Goal: Task Accomplishment & Management: Complete application form

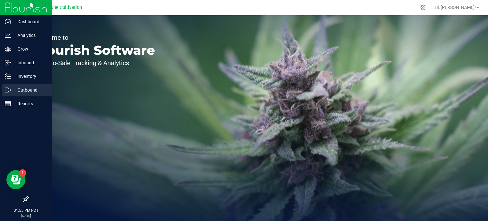
click at [10, 89] on icon at bounding box center [10, 89] width 1 height 1
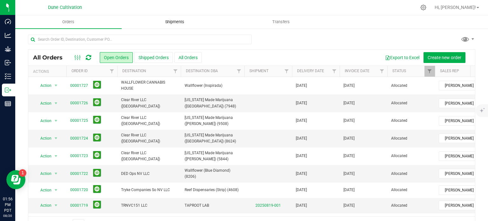
click at [173, 26] on uib-tab-heading "Shipments" at bounding box center [175, 22] width 106 height 13
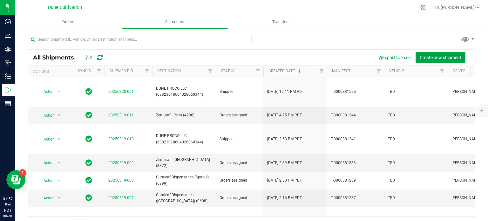
click at [434, 53] on button "Create new shipment" at bounding box center [440, 57] width 50 height 11
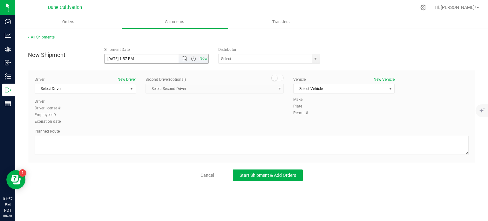
click at [115, 58] on input "8/20/2025 1:57 PM" at bounding box center [146, 58] width 85 height 9
drag, startPoint x: 154, startPoint y: 59, endPoint x: 126, endPoint y: 59, distance: 27.9
click at [126, 59] on input "8/21/2025 1:57 PM" at bounding box center [146, 58] width 85 height 9
click at [314, 61] on span "select" at bounding box center [315, 58] width 5 height 5
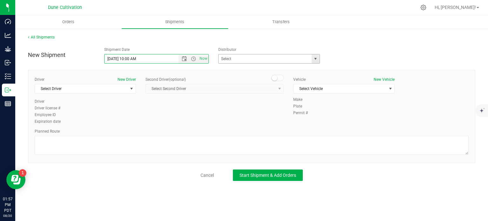
type input "8/21/2025 10:00 AM"
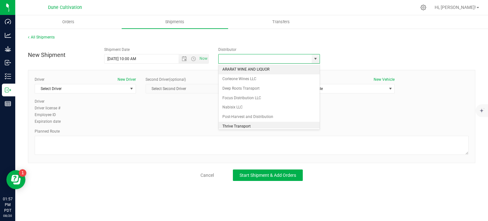
type input "s"
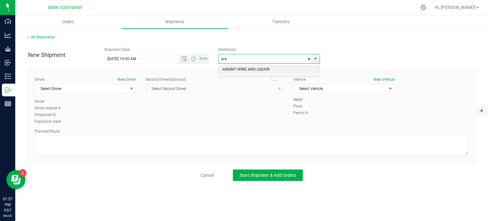
click at [248, 70] on li "ARARAT WINE AND LIQUOR" at bounding box center [268, 70] width 101 height 10
type input "ARARAT WINE AND LIQUOR"
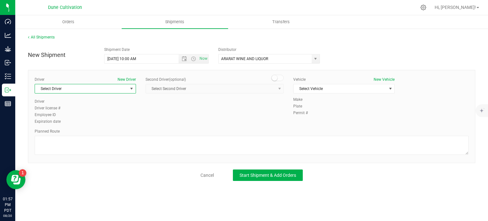
click at [130, 90] on span "select" at bounding box center [131, 88] width 5 height 5
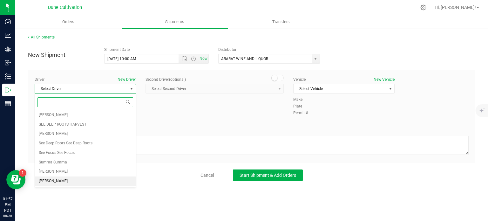
click at [50, 180] on span "TBD TBD" at bounding box center [53, 181] width 29 height 8
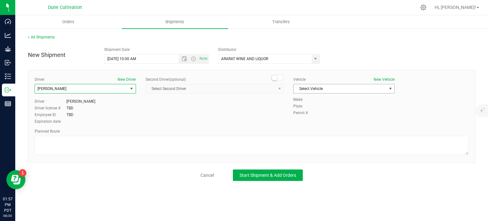
click at [307, 85] on span "Select Vehicle" at bounding box center [339, 88] width 93 height 9
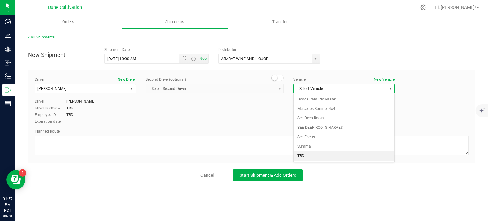
click at [300, 152] on li "TBD" at bounding box center [343, 156] width 101 height 10
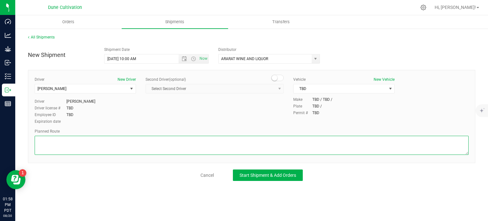
click at [67, 147] on textarea at bounding box center [252, 145] width 434 height 19
paste textarea "Get on I-15 S/US-93 S from E Alexander Rd and Losee Rd 6 min (2.4 mi)  Follow …"
type textarea "Get on I-15 S/US-93 S from E Alexander Rd and Losee Rd 6 min (2.4 mi)  Follow …"
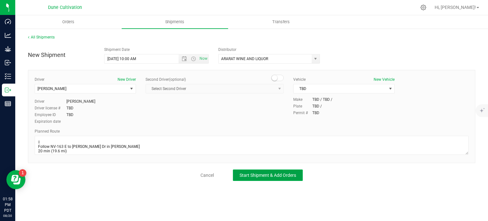
click at [252, 171] on button "Start Shipment & Add Orders" at bounding box center [268, 174] width 70 height 11
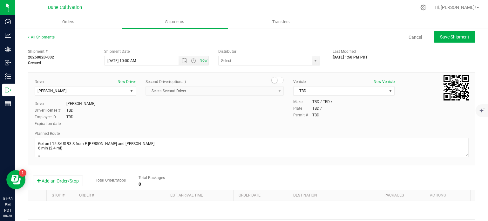
type input "ARARAT WINE AND LIQUOR"
click at [76, 177] on button "Add an Order/Stop" at bounding box center [58, 180] width 50 height 11
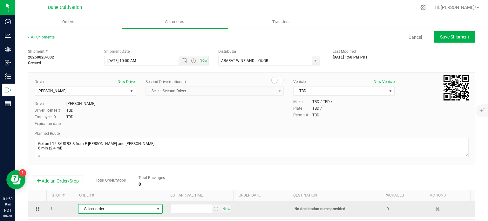
click at [109, 208] on span "Select order" at bounding box center [116, 208] width 76 height 9
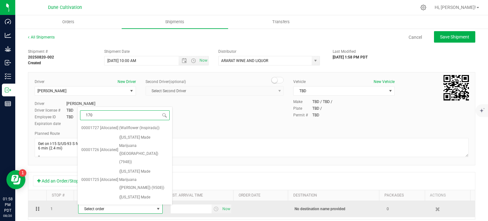
type input "1709"
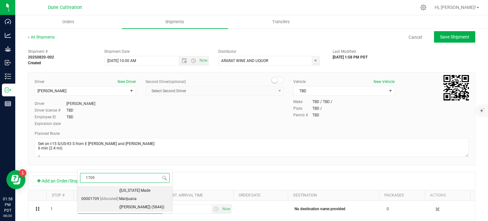
click at [119, 197] on span "(Nevada Made Marijuana (Laughlin) (5844))" at bounding box center [143, 198] width 49 height 24
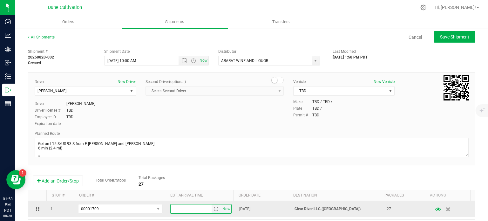
click at [181, 205] on input "text" at bounding box center [190, 208] width 41 height 9
type input "3:00 PM"
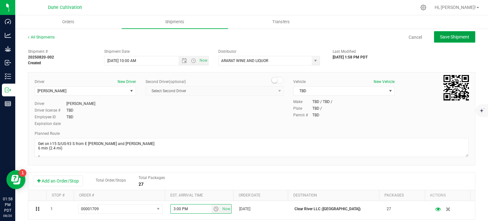
click at [446, 36] on span "Save Shipment" at bounding box center [454, 36] width 29 height 5
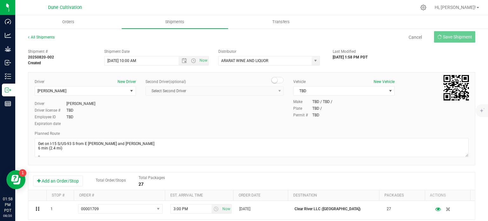
type input "8/21/2025 5:00 PM"
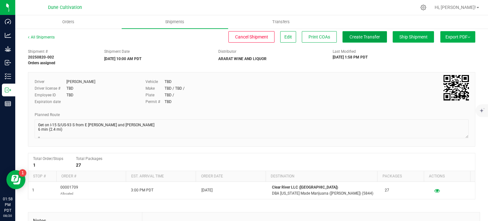
click at [355, 37] on span "Create Transfer" at bounding box center [364, 36] width 30 height 5
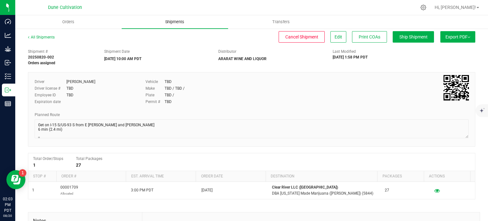
click at [166, 25] on uib-tab-heading "Shipments" at bounding box center [175, 21] width 106 height 13
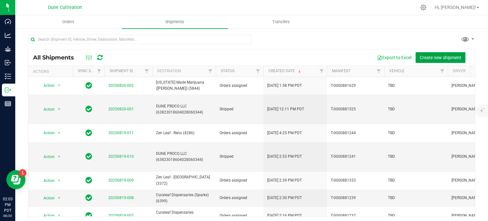
click at [433, 55] on span "Create new shipment" at bounding box center [440, 57] width 42 height 5
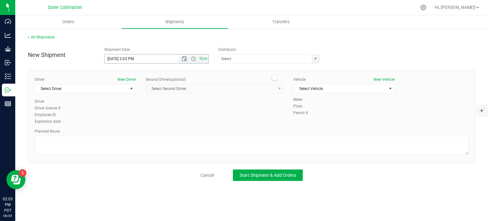
click at [116, 60] on input "8/20/2025 2:03 PM" at bounding box center [146, 58] width 85 height 9
drag, startPoint x: 153, startPoint y: 59, endPoint x: 124, endPoint y: 57, distance: 28.3
click at [124, 57] on input "8/21/2025 2:03 PM" at bounding box center [146, 58] width 85 height 9
click at [316, 58] on span "select" at bounding box center [315, 58] width 5 height 5
type input "8/21/2025 10:00 AM"
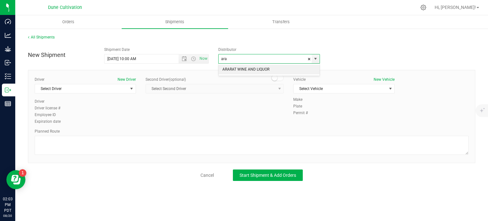
click at [292, 68] on li "ARARAT WINE AND LIQUOR" at bounding box center [268, 70] width 101 height 10
type input "ARARAT WINE AND LIQUOR"
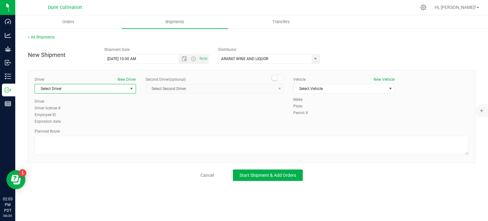
click at [133, 86] on span "select" at bounding box center [131, 88] width 5 height 5
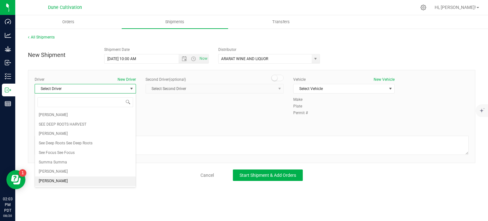
click at [83, 177] on li "TBD TBD" at bounding box center [85, 181] width 101 height 10
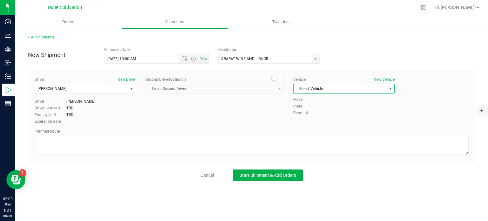
click at [316, 92] on span "Select Vehicle" at bounding box center [339, 88] width 93 height 9
click at [305, 154] on li "TBD" at bounding box center [343, 156] width 101 height 10
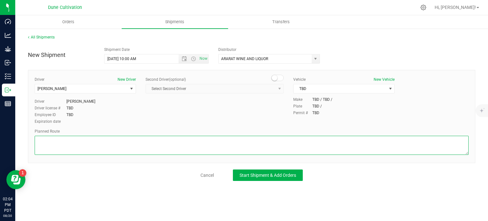
click at [96, 153] on textarea at bounding box center [252, 145] width 434 height 19
paste textarea "Get on I-15 S/US-93 S from E Alexander Rd and Losee Rd 6 min (2.4 mi)  Follow …"
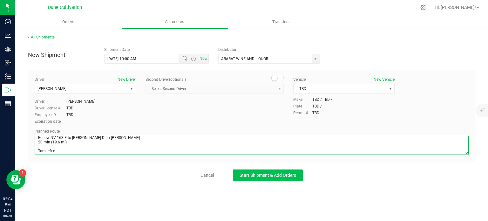
type textarea "Get on I-15 S/US-93 S from E Alexander Rd and Losee Rd 6 min (2.4 mi)  Follow …"
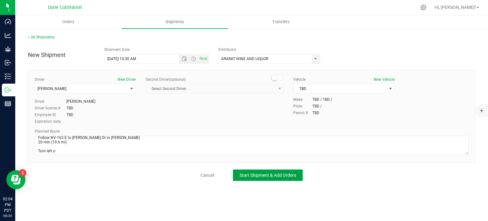
click at [260, 176] on span "Start Shipment & Add Orders" at bounding box center [267, 174] width 57 height 5
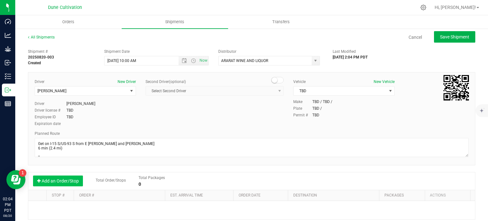
click at [75, 178] on button "Add an Order/Stop" at bounding box center [58, 180] width 50 height 11
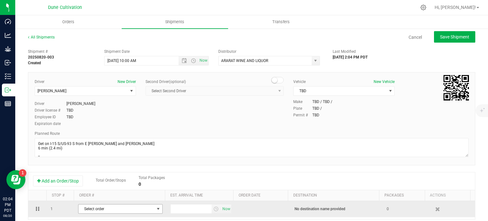
click at [112, 209] on span "Select order" at bounding box center [116, 208] width 76 height 9
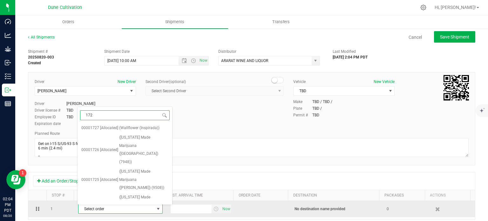
type input "1723"
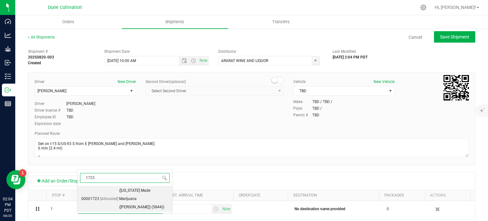
click at [119, 190] on span "(Nevada Made Marijuana (Laughlin) (5844))" at bounding box center [143, 198] width 49 height 24
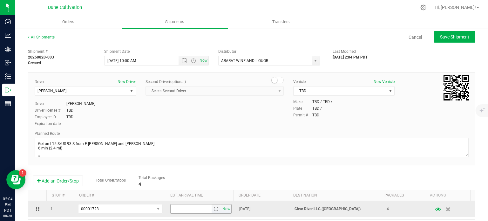
click at [176, 206] on input "text" at bounding box center [190, 208] width 41 height 9
type input "3:00 PM"
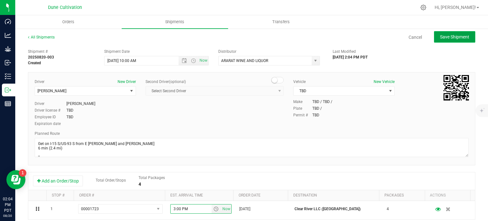
click at [448, 35] on span "Save Shipment" at bounding box center [454, 36] width 29 height 5
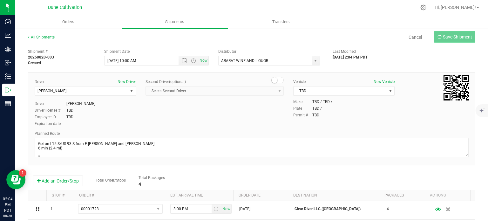
type input "8/21/2025 5:00 PM"
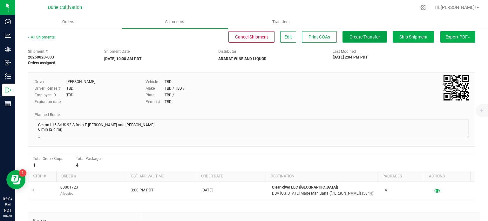
click at [371, 33] on button "Create Transfer" at bounding box center [364, 36] width 44 height 11
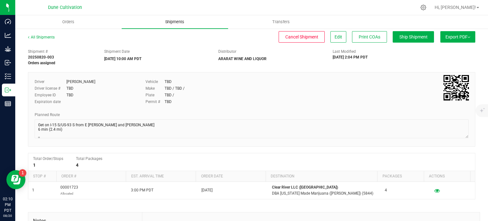
click at [168, 23] on span "Shipments" at bounding box center [174, 22] width 36 height 6
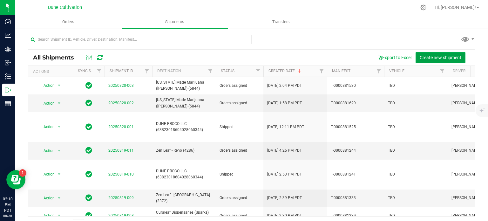
click at [428, 59] on span "Create new shipment" at bounding box center [440, 57] width 42 height 5
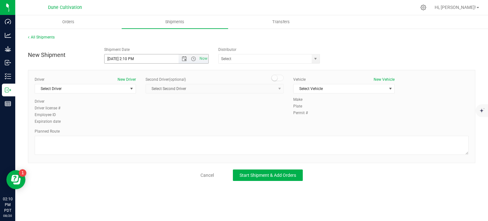
click at [117, 57] on input "8/20/2025 2:10 PM" at bounding box center [146, 58] width 85 height 9
click at [115, 58] on input "8/20/2025 2:10 PM" at bounding box center [146, 58] width 85 height 9
drag, startPoint x: 150, startPoint y: 60, endPoint x: 124, endPoint y: 56, distance: 26.7
click at [124, 56] on input "8/21/2025 2:10 PM" at bounding box center [146, 58] width 85 height 9
click at [317, 58] on span "select" at bounding box center [315, 58] width 5 height 5
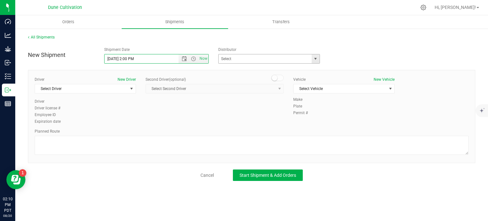
type input "8/21/2025 2:00 PM"
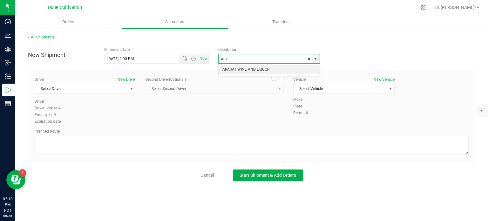
click at [281, 68] on li "ARARAT WINE AND LIQUOR" at bounding box center [268, 70] width 101 height 10
type input "ARARAT WINE AND LIQUOR"
click at [132, 92] on span "select" at bounding box center [132, 88] width 8 height 9
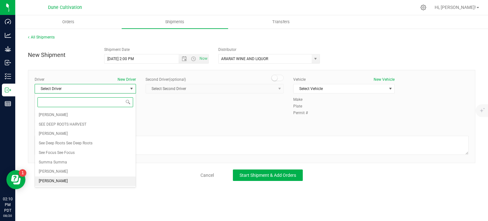
click at [85, 178] on li "TBD TBD" at bounding box center [85, 181] width 101 height 10
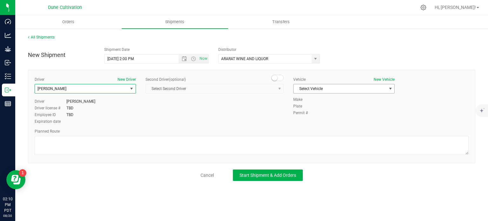
click at [311, 89] on span "Select Vehicle" at bounding box center [339, 88] width 93 height 9
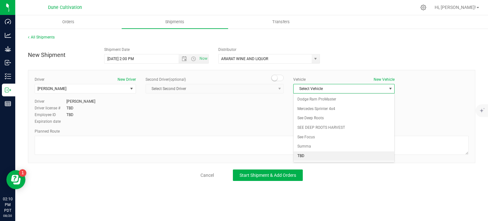
click at [299, 151] on li "TBD" at bounding box center [343, 156] width 101 height 10
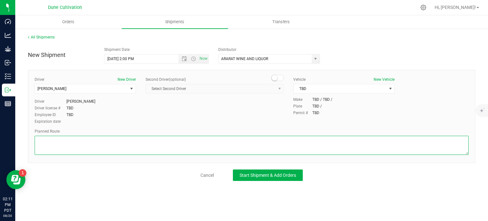
click at [105, 151] on textarea at bounding box center [252, 145] width 434 height 19
paste textarea "Get on I-15 S/US-93 S from E Alexander Rd and Losee Rd 6 min (2.4 mi)  Follow …"
type textarea "Get on I-15 S/US-93 S from E Alexander Rd and Losee Rd 6 min (2.4 mi)  Follow …"
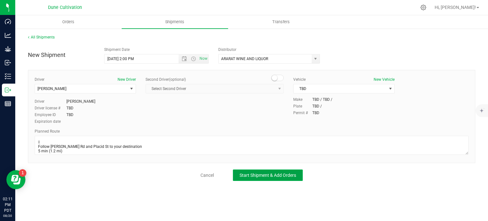
click at [254, 170] on button "Start Shipment & Add Orders" at bounding box center [268, 174] width 70 height 11
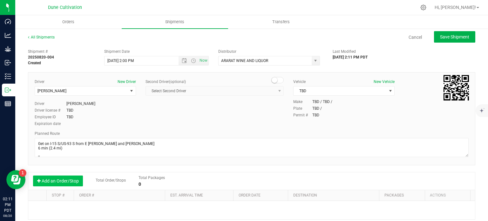
click at [77, 183] on button "Add an Order/Stop" at bounding box center [58, 180] width 50 height 11
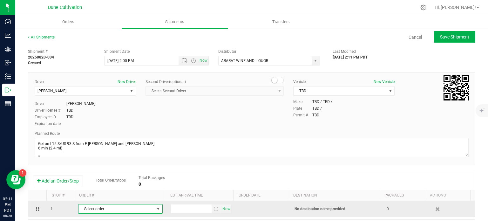
click at [100, 206] on span "Select order" at bounding box center [116, 208] width 76 height 9
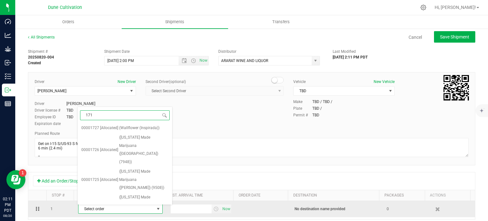
type input "1710"
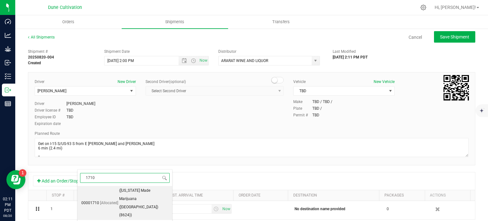
click at [114, 199] on span "[Allocated]" at bounding box center [109, 203] width 18 height 8
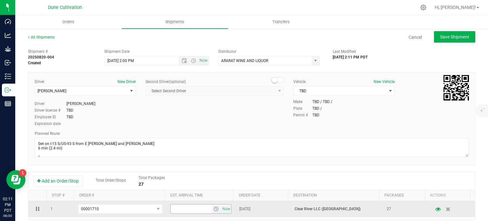
click at [177, 209] on input "text" at bounding box center [190, 208] width 41 height 9
type input "5:00 PM"
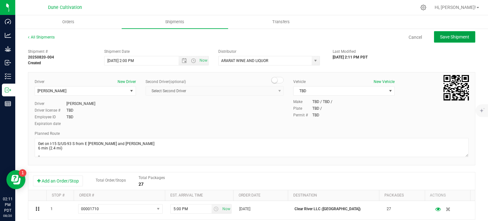
click at [452, 34] on span "Save Shipment" at bounding box center [454, 36] width 29 height 5
type input "8/21/2025 9:00 PM"
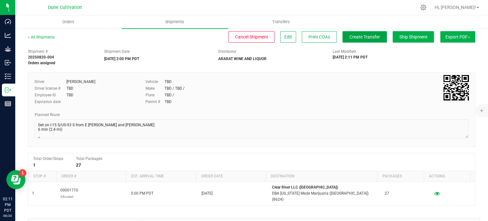
click at [355, 37] on span "Create Transfer" at bounding box center [364, 36] width 30 height 5
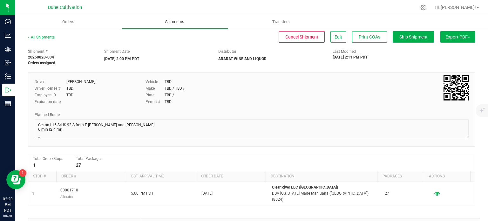
click at [173, 19] on span "Shipments" at bounding box center [174, 22] width 36 height 6
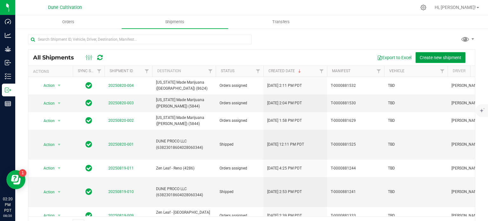
click at [428, 54] on button "Create new shipment" at bounding box center [440, 57] width 50 height 11
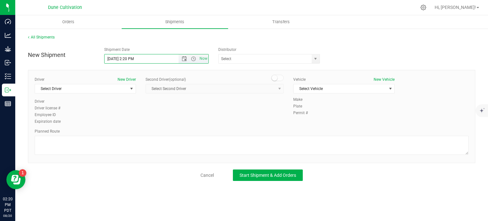
click at [116, 58] on input "8/20/2025 2:20 PM" at bounding box center [146, 58] width 85 height 9
drag, startPoint x: 149, startPoint y: 59, endPoint x: 126, endPoint y: 57, distance: 22.7
click at [126, 57] on input "8/21/2025 2:20 PM" at bounding box center [146, 58] width 85 height 9
click at [317, 57] on span "select" at bounding box center [315, 58] width 5 height 5
type input "8/21/2025 2:00 PM"
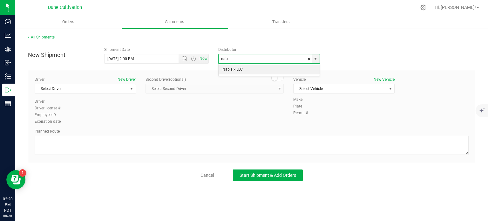
click at [285, 73] on li "Nabisix LLC" at bounding box center [268, 70] width 101 height 10
type input "Nabisix LLC"
click at [131, 93] on div "Driver New Driver Select Driver Select Driver Mkrtich Badoyan SEE DEEP ROOTS HA…" at bounding box center [85, 88] width 101 height 22
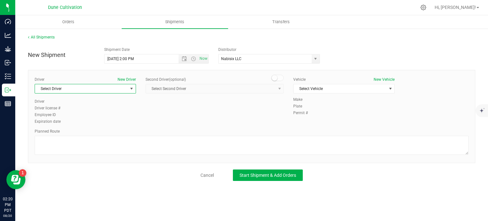
click at [131, 91] on span "select" at bounding box center [132, 88] width 8 height 9
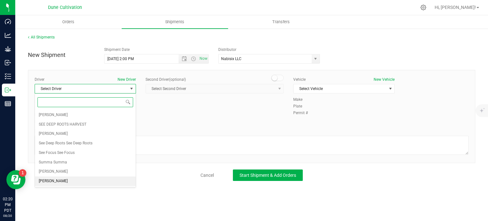
click at [66, 180] on li "TBD TBD" at bounding box center [85, 181] width 101 height 10
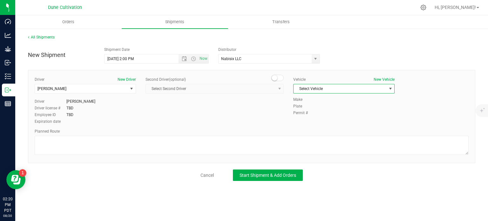
click at [329, 86] on span "Select Vehicle" at bounding box center [339, 88] width 93 height 9
click at [302, 159] on li "TBD" at bounding box center [343, 156] width 101 height 10
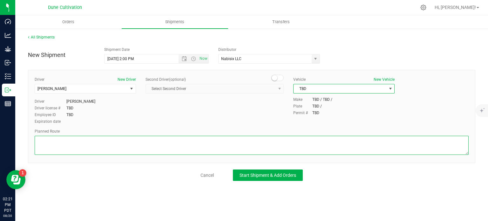
click at [94, 142] on textarea at bounding box center [252, 145] width 434 height 19
paste textarea "h Las Vegas, NV 89030  Get on I-15 S/US-93 S from E Alexander Rd and Losee Rd …"
drag, startPoint x: 79, startPoint y: 140, endPoint x: 32, endPoint y: 142, distance: 47.3
click at [32, 142] on div "Driver New Driver TBD TBD Select Driver Mkrtich Badoyan SEE DEEP ROOTS HARVEST …" at bounding box center [251, 116] width 447 height 93
click at [43, 149] on textarea at bounding box center [252, 145] width 434 height 19
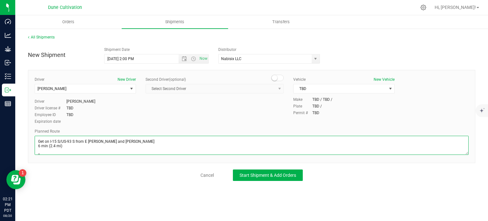
click at [37, 148] on textarea at bounding box center [252, 145] width 434 height 19
click at [38, 146] on textarea at bounding box center [252, 145] width 434 height 19
type textarea "Get on I-15 S/US-93 S from E Alexander Rd and Losee Rd 6 min (2.4 mi)  Follow …"
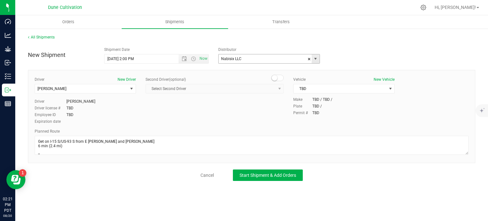
click at [244, 55] on input "Nabisix LLC" at bounding box center [263, 58] width 90 height 9
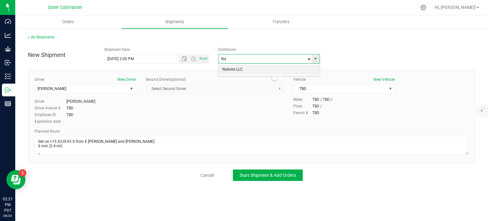
type input "N"
click at [243, 71] on li "ARARAT WINE AND LIQUOR" at bounding box center [268, 70] width 101 height 10
type input "ARARAT WINE AND LIQUOR"
click at [249, 178] on button "Start Shipment & Add Orders" at bounding box center [268, 174] width 70 height 11
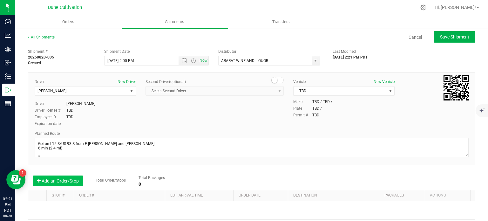
click at [70, 178] on button "Add an Order/Stop" at bounding box center [58, 180] width 50 height 11
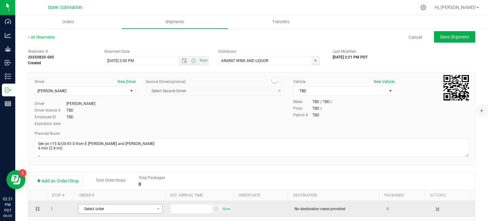
click at [89, 207] on span "Select order" at bounding box center [116, 208] width 76 height 9
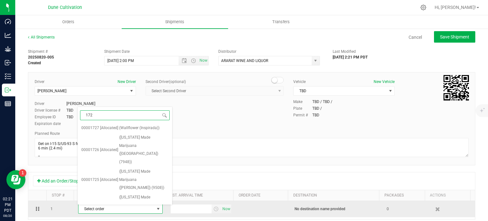
type input "1724"
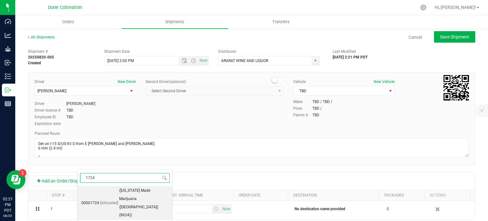
click at [104, 199] on span "[Allocated]" at bounding box center [109, 203] width 18 height 8
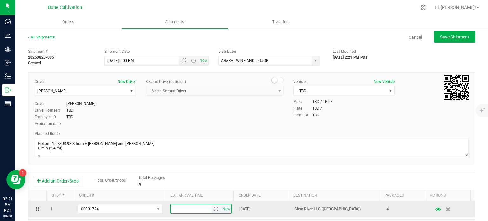
click at [183, 210] on input "text" at bounding box center [190, 208] width 41 height 9
type input "5:00 PM"
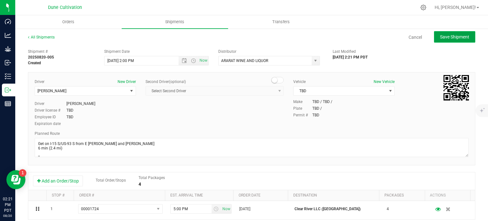
click at [444, 39] on button "Save Shipment" at bounding box center [454, 36] width 41 height 11
type input "8/21/2025 9:00 PM"
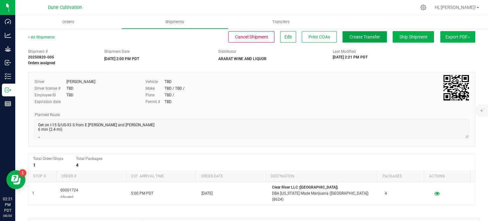
click at [354, 40] on button "Create Transfer" at bounding box center [364, 36] width 44 height 11
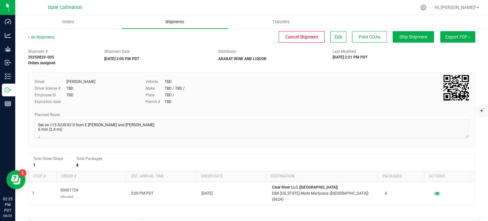
click at [166, 25] on uib-tab-heading "Shipments" at bounding box center [175, 21] width 106 height 13
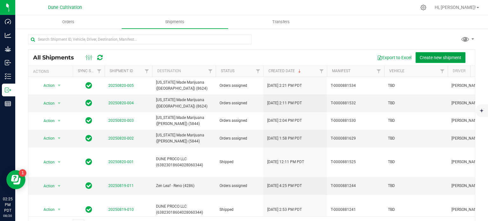
click at [448, 62] on button "Create new shipment" at bounding box center [440, 57] width 50 height 11
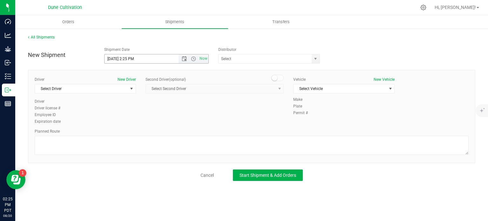
click at [115, 59] on input "8/20/2025 2:25 PM" at bounding box center [146, 58] width 85 height 9
drag, startPoint x: 150, startPoint y: 54, endPoint x: 129, endPoint y: 57, distance: 21.7
click at [129, 57] on input "8/21/2025 2:25 PM" at bounding box center [146, 58] width 85 height 9
click at [313, 55] on span "select" at bounding box center [315, 58] width 8 height 9
type input "8/21/2025 2:00 PM"
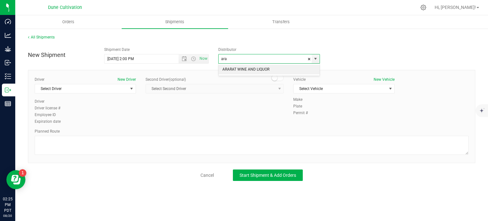
click at [293, 64] on div "ARARAT WINE AND LIQUOR No data found." at bounding box center [269, 69] width 102 height 12
click at [292, 66] on li "ARARAT WINE AND LIQUOR" at bounding box center [268, 70] width 101 height 10
type input "ARARAT WINE AND LIQUOR"
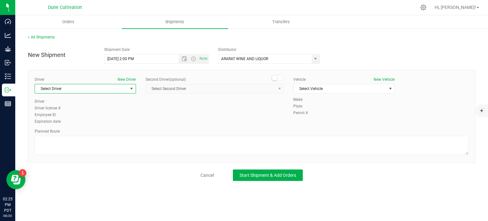
click at [134, 91] on span "select" at bounding box center [132, 88] width 8 height 9
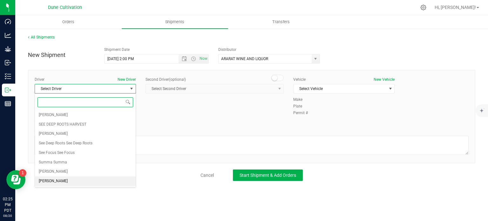
click at [78, 182] on li "TBD TBD" at bounding box center [85, 181] width 101 height 10
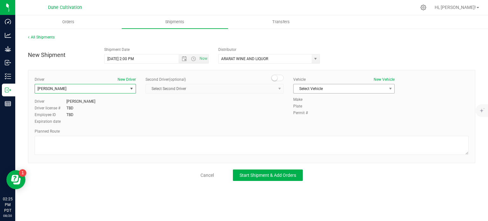
click at [303, 86] on span "Select Vehicle" at bounding box center [339, 88] width 93 height 9
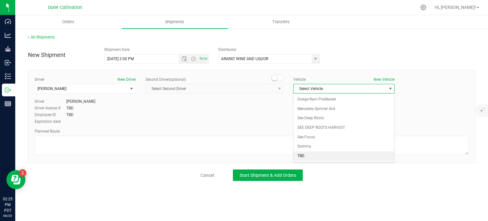
click at [303, 155] on li "TBD" at bounding box center [343, 156] width 101 height 10
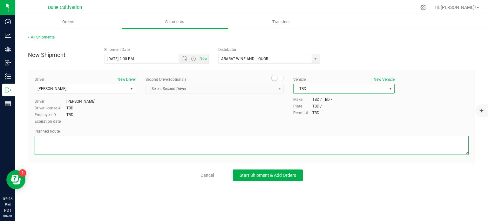
click at [101, 143] on textarea at bounding box center [252, 145] width 434 height 19
paste textarea "Get on I-15 S/US-93 S from E Alexander Rd and Losee Rd 6 min (2.4 mi)  Follow …"
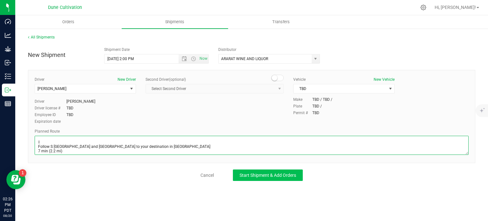
type textarea "Get on I-15 S/US-93 S from E Alexander Rd and Losee Rd 6 min (2.4 mi)  Follow …"
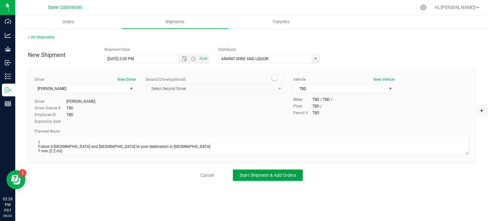
click at [246, 173] on span "Start Shipment & Add Orders" at bounding box center [267, 174] width 57 height 5
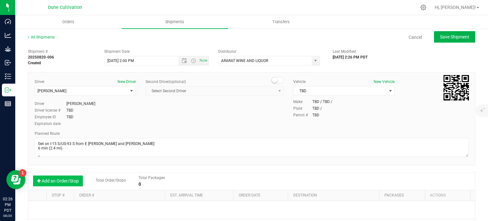
click at [62, 185] on button "Add an Order/Stop" at bounding box center [58, 180] width 50 height 11
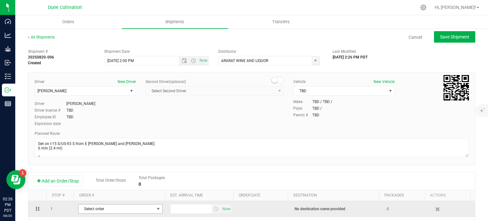
click at [111, 209] on span "Select order" at bounding box center [116, 208] width 76 height 9
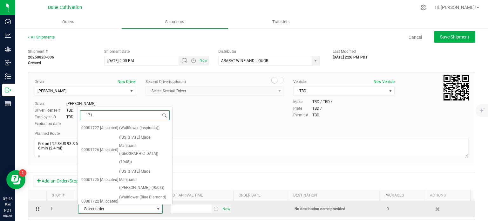
type input "1711"
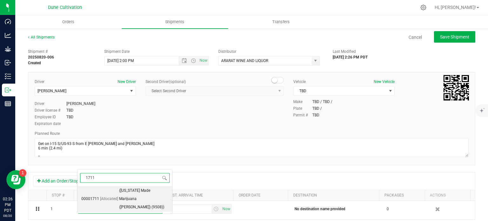
click at [114, 198] on span "[Allocated]" at bounding box center [109, 199] width 18 height 8
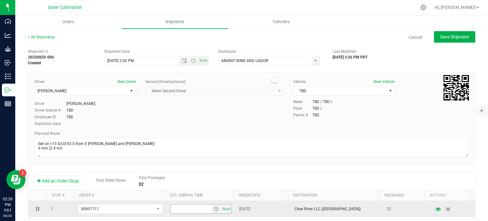
click at [170, 205] on input "text" at bounding box center [190, 208] width 41 height 9
type input "5:00 PM"
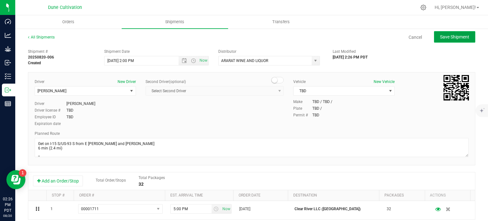
click at [440, 36] on span "Save Shipment" at bounding box center [454, 36] width 29 height 5
type input "8/21/2025 9:00 PM"
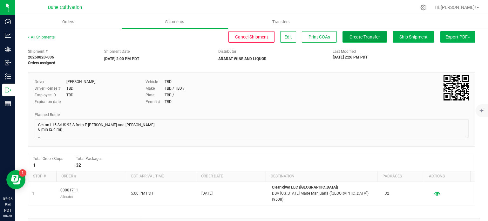
click at [364, 32] on button "Create Transfer" at bounding box center [364, 36] width 44 height 11
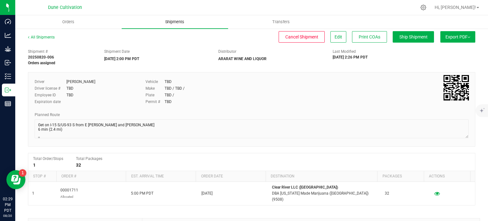
click at [175, 24] on span "Shipments" at bounding box center [174, 22] width 36 height 6
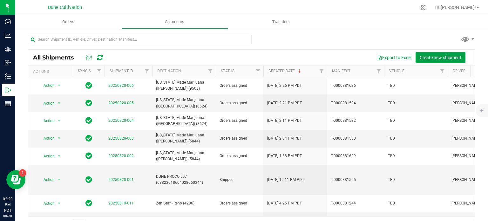
click at [423, 59] on span "Create new shipment" at bounding box center [440, 57] width 42 height 5
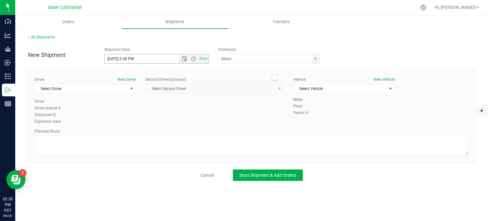
click at [114, 57] on input "8/20/2025 2:30 PM" at bounding box center [146, 58] width 85 height 9
drag, startPoint x: 149, startPoint y: 60, endPoint x: 130, endPoint y: 56, distance: 18.9
click at [130, 56] on input "8/21/2025 2:30 PM" at bounding box center [146, 58] width 85 height 9
click at [317, 58] on span "select" at bounding box center [315, 58] width 5 height 5
type input "8/21/2025 2:00 PM"
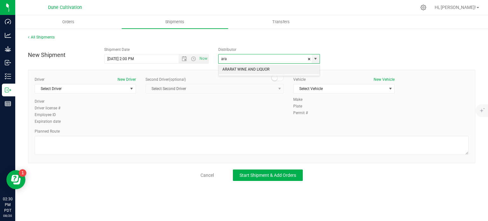
click at [292, 68] on li "ARARAT WINE AND LIQUOR" at bounding box center [268, 70] width 101 height 10
type input "ARARAT WINE AND LIQUOR"
click at [130, 91] on span "select" at bounding box center [132, 88] width 8 height 9
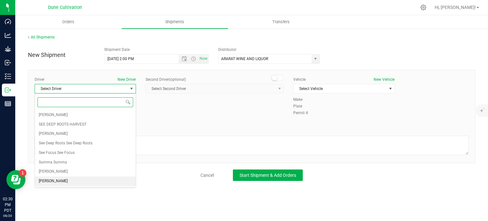
click at [82, 180] on li "TBD TBD" at bounding box center [85, 181] width 101 height 10
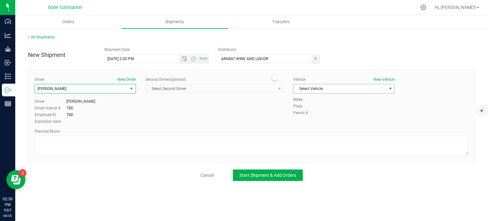
click at [388, 87] on span "select" at bounding box center [390, 88] width 5 height 5
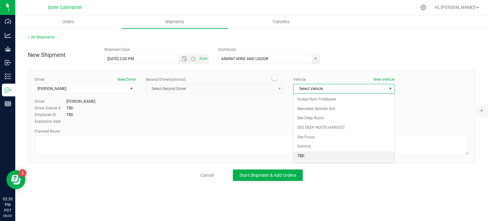
click at [304, 153] on li "TBD" at bounding box center [343, 156] width 101 height 10
click at [98, 134] on div "Planned Route" at bounding box center [252, 142] width 434 height 28
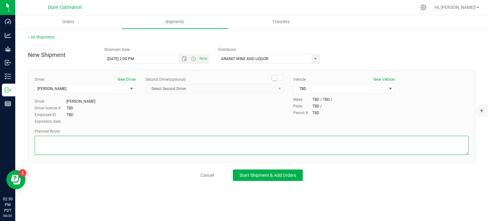
click at [102, 137] on textarea at bounding box center [252, 145] width 434 height 19
paste textarea "Get on I-15 S/US-93 S from E Alexander Rd and Losee Rd 6 min (2.4 mi)  Follow …"
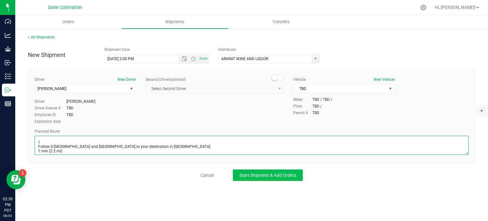
type textarea "Get on I-15 S/US-93 S from E Alexander Rd and Losee Rd 6 min (2.4 mi)  Follow …"
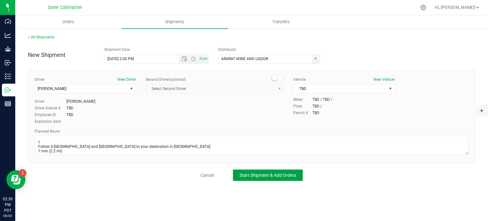
click at [265, 172] on span "Start Shipment & Add Orders" at bounding box center [267, 174] width 57 height 5
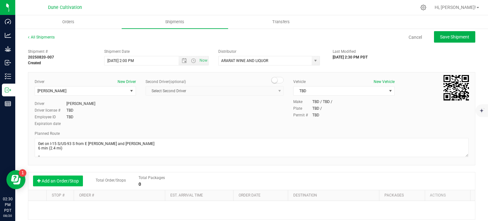
click at [77, 182] on button "Add an Order/Stop" at bounding box center [58, 180] width 50 height 11
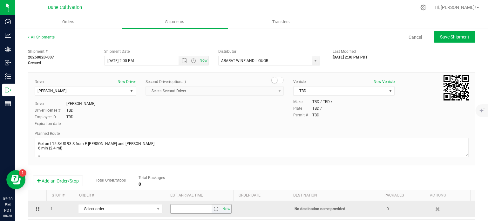
click at [174, 207] on input "text" at bounding box center [190, 208] width 41 height 9
type input "1"
type input "5:00 PM"
click at [137, 210] on span "Select order" at bounding box center [116, 208] width 76 height 9
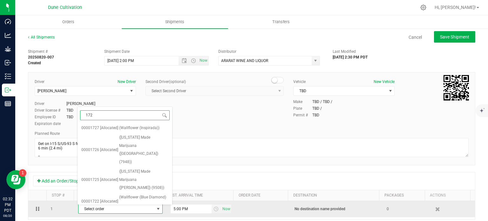
type input "1725"
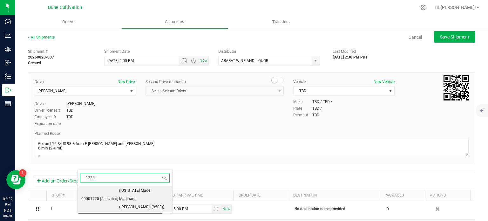
click at [123, 196] on span "(Nevada Made Marijuana (Henderson) (9508))" at bounding box center [143, 198] width 49 height 24
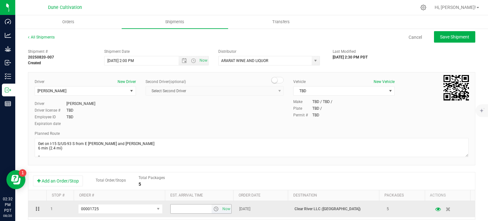
click at [201, 205] on input "text" at bounding box center [190, 208] width 41 height 9
type input "5:00 PM"
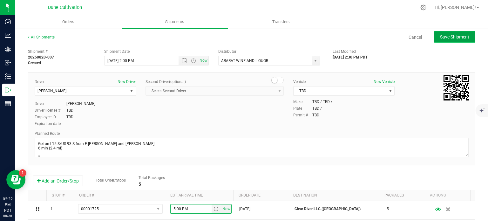
click at [442, 40] on button "Save Shipment" at bounding box center [454, 36] width 41 height 11
type input "8/21/2025 9:00 PM"
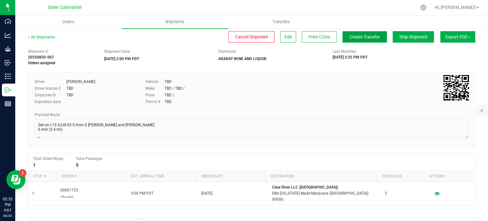
click at [361, 39] on span "Create Transfer" at bounding box center [364, 36] width 30 height 5
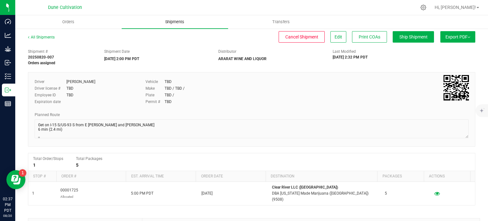
click at [176, 18] on uib-tab-heading "Shipments" at bounding box center [175, 21] width 106 height 13
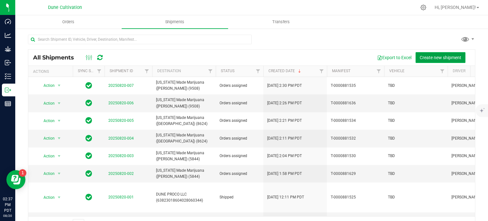
click at [419, 56] on span "Create new shipment" at bounding box center [440, 57] width 42 height 5
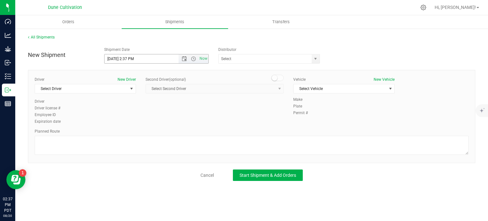
click at [116, 58] on input "8/20/2025 2:37 PM" at bounding box center [146, 58] width 85 height 9
drag, startPoint x: 142, startPoint y: 60, endPoint x: 130, endPoint y: 60, distance: 11.1
click at [130, 60] on input "8/21/2025 2:37 PM" at bounding box center [146, 58] width 85 height 9
click at [316, 59] on span "select" at bounding box center [315, 58] width 5 height 5
type input "8/21/2025 2:00 PM"
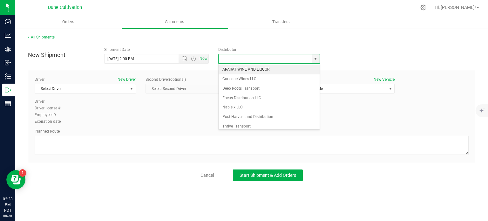
click at [262, 69] on li "ARARAT WINE AND LIQUOR" at bounding box center [268, 70] width 101 height 10
type input "ARARAT WINE AND LIQUOR"
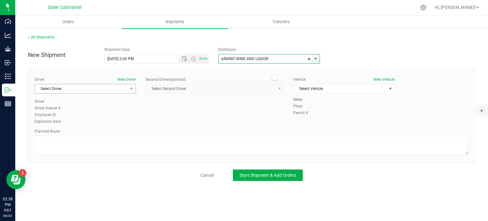
click at [131, 85] on span "select" at bounding box center [132, 88] width 8 height 9
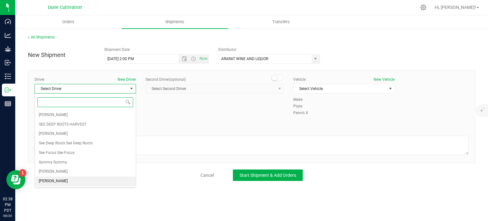
click at [66, 178] on li "TBD TBD" at bounding box center [85, 181] width 101 height 10
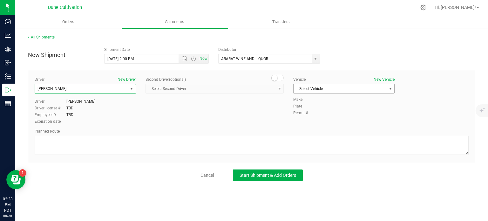
click at [391, 90] on span "select" at bounding box center [390, 88] width 5 height 5
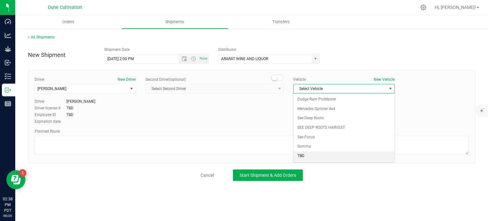
click at [313, 159] on li "TBD" at bounding box center [343, 156] width 101 height 10
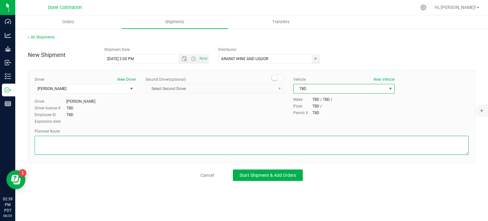
click at [68, 139] on textarea at bounding box center [252, 145] width 434 height 19
paste textarea "Get on I-15 S/US-93 S from E Alexander Rd and Losee Rd 6 min (2.4 mi)  Continu…"
type textarea "Get on I-15 S/US-93 S from E Alexander Rd and Losee Rd 6 min (2.4 mi)  Continu…"
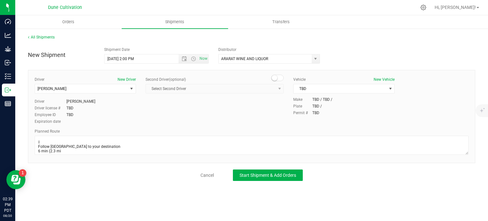
click at [253, 168] on div "New Shipment Shipment Date 8/21/2025 2:00 PM Now Distributor ARARAT WINE AND LI…" at bounding box center [251, 112] width 447 height 137
click at [253, 172] on span "Start Shipment & Add Orders" at bounding box center [267, 174] width 57 height 5
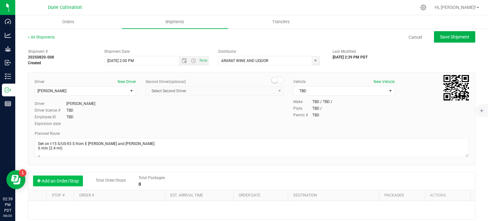
click at [61, 184] on button "Add an Order/Stop" at bounding box center [58, 180] width 50 height 11
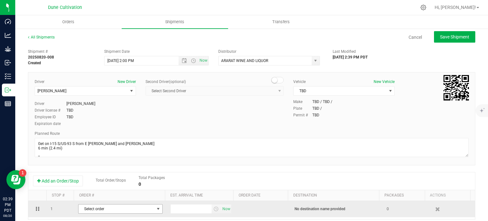
click at [108, 209] on span "Select order" at bounding box center [116, 208] width 76 height 9
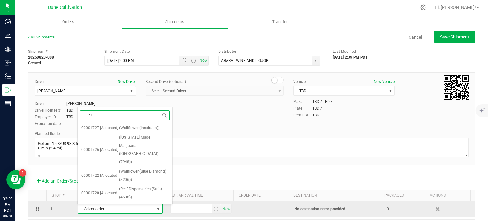
type input "1714"
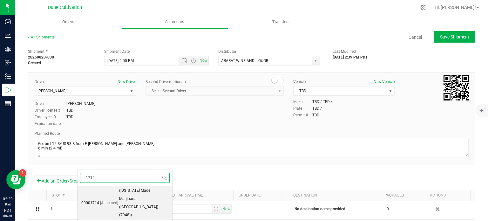
click at [119, 194] on span "(Nevada Made Marijuana (Charleston) (7948))" at bounding box center [143, 202] width 49 height 33
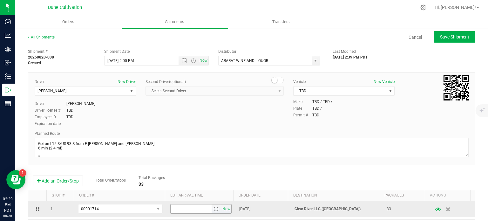
click at [179, 207] on input "text" at bounding box center [190, 208] width 41 height 9
type input "5:00 PM"
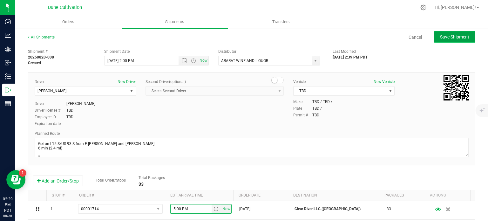
click at [440, 38] on span "Save Shipment" at bounding box center [454, 36] width 29 height 5
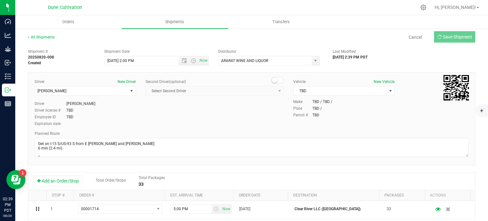
type input "8/21/2025 9:00 PM"
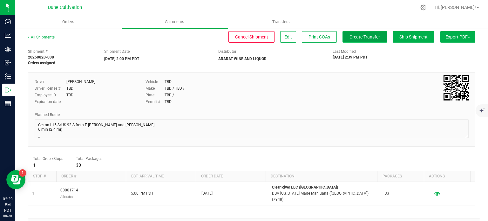
click at [349, 35] on span "Create Transfer" at bounding box center [364, 36] width 30 height 5
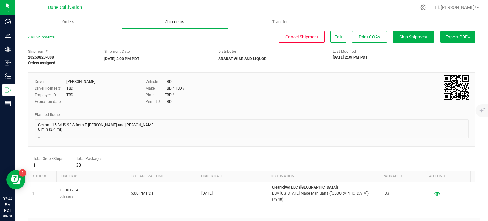
click at [177, 22] on span "Shipments" at bounding box center [174, 22] width 36 height 6
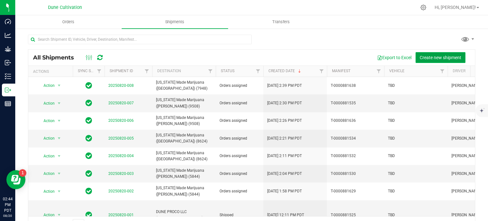
click at [430, 59] on span "Create new shipment" at bounding box center [440, 57] width 42 height 5
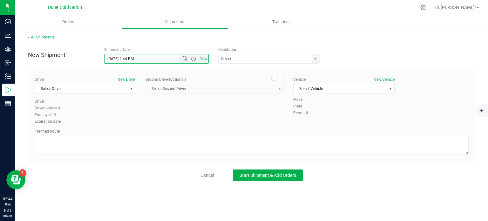
click at [113, 57] on input "8/20/2025 2:44 PM" at bounding box center [146, 58] width 85 height 9
drag, startPoint x: 143, startPoint y: 58, endPoint x: 123, endPoint y: 58, distance: 19.7
click at [123, 58] on input "8/21/2025 2:44 PM" at bounding box center [146, 58] width 85 height 9
click at [314, 56] on span "select" at bounding box center [315, 58] width 8 height 9
type input "8/21/2025 2:00 PM"
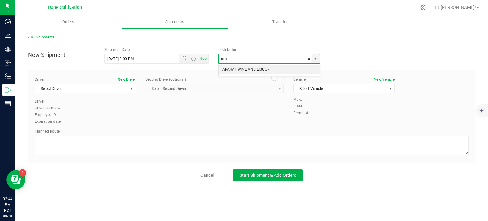
click at [284, 68] on li "ARARAT WINE AND LIQUOR" at bounding box center [268, 70] width 101 height 10
type input "ARARAT WINE AND LIQUOR"
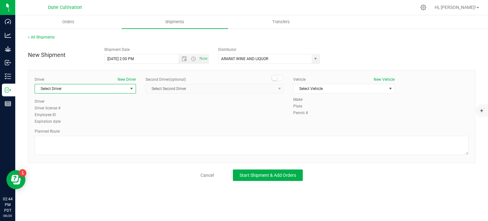
click at [127, 87] on span "Select Driver" at bounding box center [81, 88] width 93 height 9
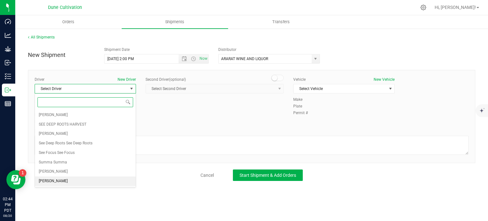
click at [88, 179] on li "TBD TBD" at bounding box center [85, 181] width 101 height 10
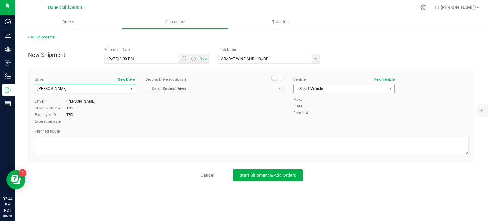
click at [355, 93] on span "Select Vehicle" at bounding box center [343, 89] width 101 height 10
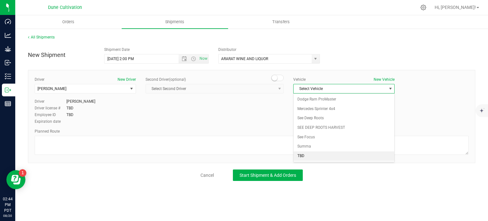
click at [309, 153] on li "TBD" at bounding box center [343, 156] width 101 height 10
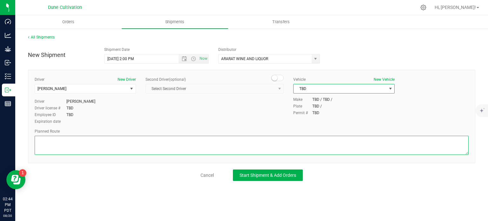
click at [64, 141] on textarea at bounding box center [252, 145] width 434 height 19
paste textarea "Get on I-15 S/US-93 S from E Alexander Rd, N 5th St and E Cheyenne Ave 7 min (2…"
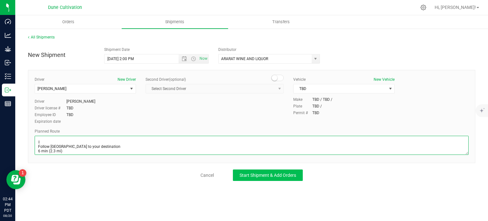
type textarea "Get on I-15 S/US-93 S from E Alexander Rd, N 5th St and E Cheyenne Ave 7 min (2…"
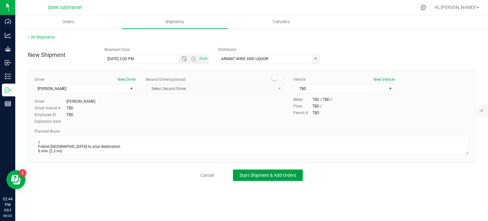
click at [263, 175] on span "Start Shipment & Add Orders" at bounding box center [267, 174] width 57 height 5
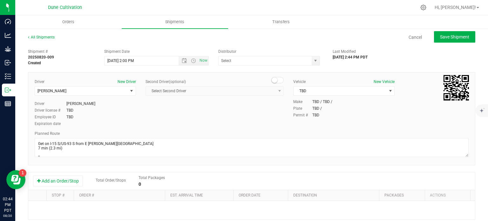
type input "ARARAT WINE AND LIQUOR"
click at [62, 178] on button "Add an Order/Stop" at bounding box center [58, 180] width 50 height 11
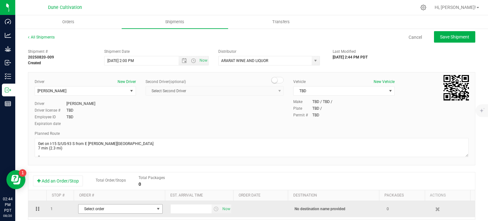
click at [111, 210] on span "Select order" at bounding box center [116, 208] width 76 height 9
type input "0"
type input "1726"
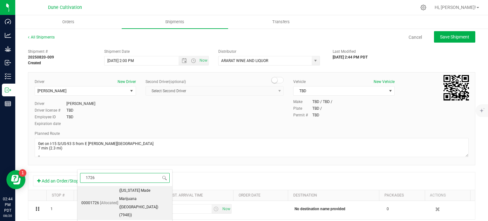
click at [117, 191] on li "00001726 [Allocated] (Nevada Made Marijuana (Charleston) (7948))" at bounding box center [124, 203] width 95 height 34
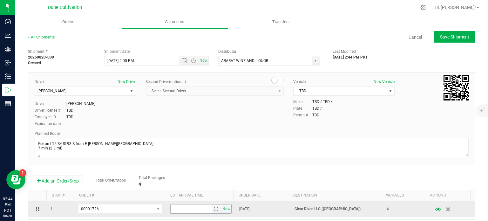
click at [175, 207] on input "text" at bounding box center [190, 208] width 41 height 9
type input "5:00 PM"
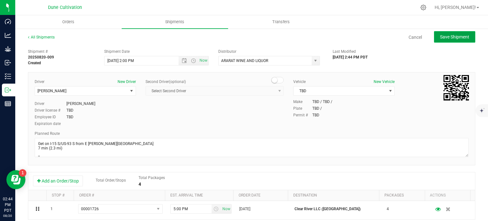
click at [440, 37] on span "Save Shipment" at bounding box center [454, 36] width 29 height 5
type input "8/21/2025 9:00 PM"
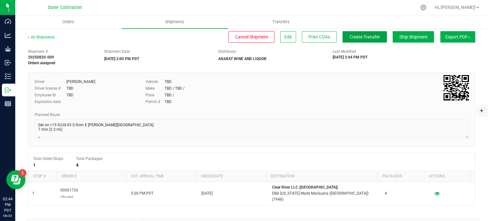
click at [367, 33] on button "Create Transfer" at bounding box center [364, 36] width 44 height 11
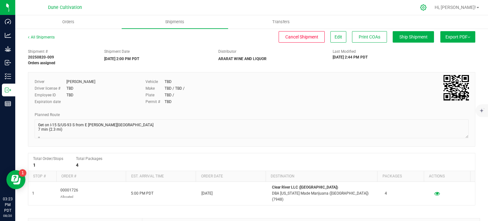
click at [431, 4] on div at bounding box center [423, 8] width 16 height 14
click at [426, 7] on icon at bounding box center [423, 7] width 7 height 7
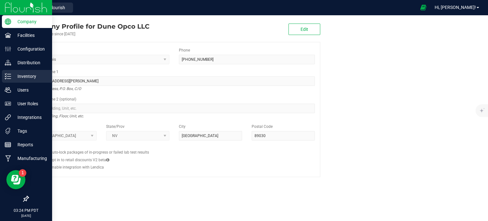
click at [24, 78] on p "Inventory" at bounding box center [30, 76] width 38 height 8
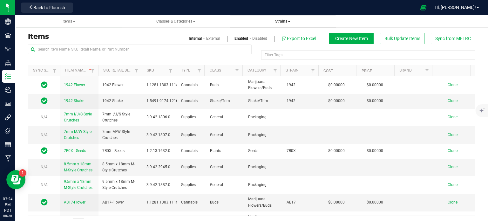
click at [291, 23] on span "Strains" at bounding box center [283, 21] width 96 height 5
click at [289, 23] on span "Strains" at bounding box center [282, 21] width 15 height 4
click at [276, 39] on li "All strains" at bounding box center [283, 38] width 96 height 9
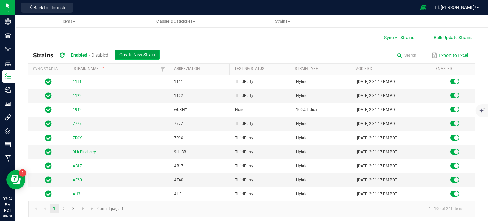
click at [132, 56] on span "Create New Strain" at bounding box center [137, 54] width 36 height 5
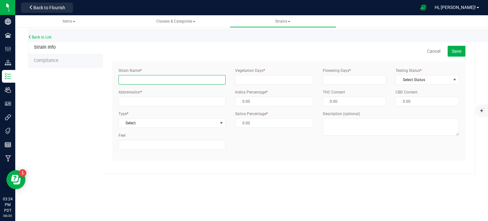
click at [129, 79] on input "Strain Name *" at bounding box center [171, 80] width 107 height 10
type input "Black Cherry Gelato"
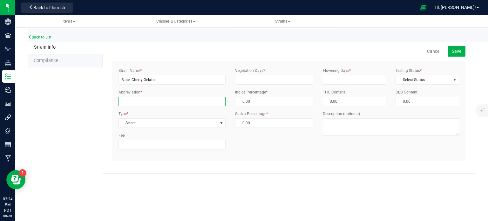
click at [136, 102] on input "Abbreviation *" at bounding box center [171, 101] width 107 height 10
click at [126, 101] on input "BlckChryGel" at bounding box center [171, 101] width 107 height 10
type input "BlkChryGel"
click at [146, 122] on span "Select" at bounding box center [168, 122] width 98 height 9
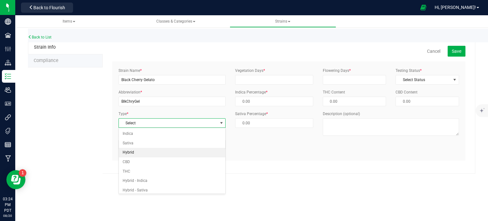
click at [139, 150] on li "Hybrid" at bounding box center [172, 153] width 107 height 10
type input "50.00 %"
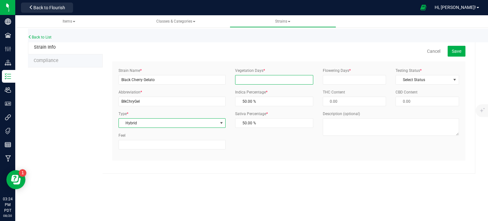
click at [267, 83] on input "Vegetation Days *" at bounding box center [274, 80] width 78 height 10
type input "21"
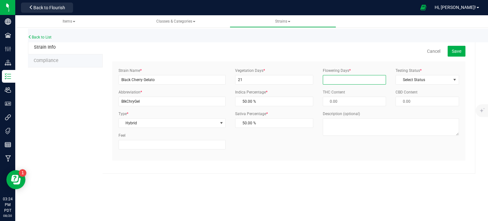
click at [325, 82] on input "Flowering Days *" at bounding box center [354, 80] width 63 height 10
type input "65"
click at [458, 49] on span "Save" at bounding box center [456, 51] width 10 height 5
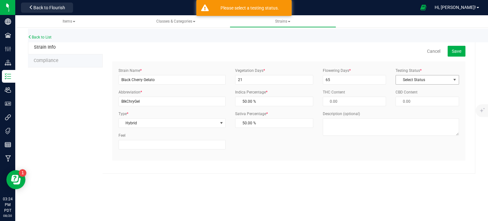
click at [410, 83] on span "Select Status" at bounding box center [423, 79] width 55 height 9
click at [407, 101] on li "ThirdParty" at bounding box center [427, 100] width 63 height 10
click at [454, 53] on span "Save" at bounding box center [456, 51] width 10 height 5
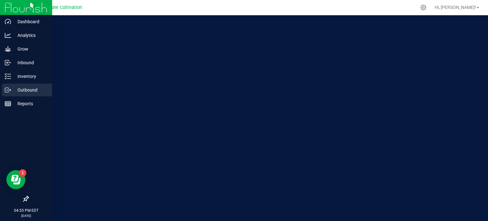
click at [22, 90] on p "Outbound" at bounding box center [30, 90] width 38 height 8
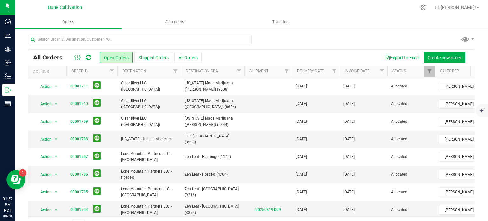
scroll to position [208, 0]
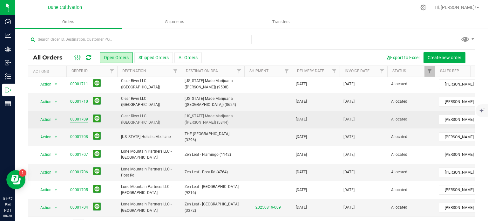
click at [74, 117] on link "00001709" at bounding box center [79, 119] width 18 height 6
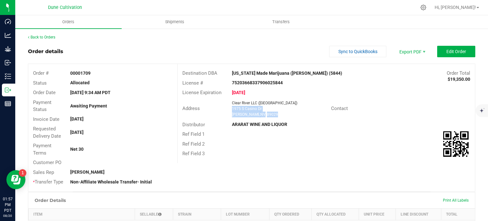
drag, startPoint x: 263, startPoint y: 115, endPoint x: 230, endPoint y: 109, distance: 33.3
click at [232, 109] on ngx-name-and-address "Clear River LLC (Laughlin) 1975 S Casino Dr Laughlin , NV 89029" at bounding box center [279, 108] width 94 height 17
copy ngx-name-and-address "1975 S Casino Dr Laughlin , NV 89029"
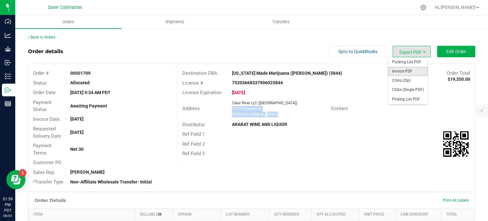
click at [398, 73] on span "Invoice PDF" at bounding box center [407, 71] width 39 height 9
click at [402, 89] on span "COAs (Single PDF)" at bounding box center [407, 89] width 39 height 9
click at [391, 70] on span "Invoice PDF" at bounding box center [407, 71] width 39 height 9
click at [401, 70] on span "Invoice PDF" at bounding box center [407, 71] width 39 height 9
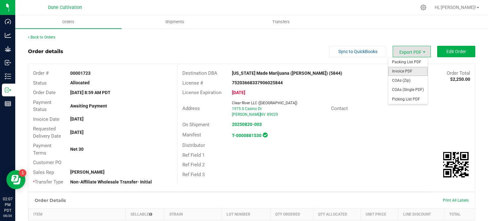
click at [405, 70] on span "Invoice PDF" at bounding box center [407, 71] width 39 height 9
click at [406, 89] on span "COAs (Single PDF)" at bounding box center [407, 89] width 39 height 9
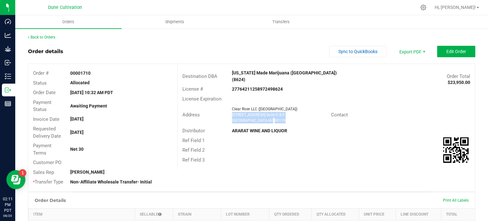
drag, startPoint x: 266, startPoint y: 114, endPoint x: 230, endPoint y: 109, distance: 36.0
click at [232, 109] on ngx-name-and-address "Clear River LLC ([GEOGRAPHIC_DATA]) [STREET_ADDRESS] [GEOGRAPHIC_DATA]" at bounding box center [279, 114] width 94 height 17
copy ngx-name-and-address "[STREET_ADDRESS] [GEOGRAPHIC_DATA]"
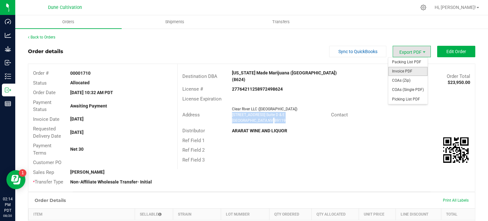
click at [403, 71] on span "Invoice PDF" at bounding box center [407, 71] width 39 height 9
click at [398, 89] on span "COAs (Single PDF)" at bounding box center [407, 89] width 39 height 9
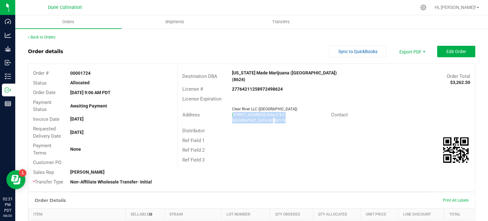
drag, startPoint x: 268, startPoint y: 115, endPoint x: 230, endPoint y: 107, distance: 38.3
click at [232, 107] on ngx-name-and-address "Clear River LLC ([GEOGRAPHIC_DATA]) [STREET_ADDRESS] [GEOGRAPHIC_DATA]" at bounding box center [279, 114] width 94 height 17
copy ngx-name-and-address "310 E Warm Springs Rd. Suite D & E Las Vegas , NV 89119"
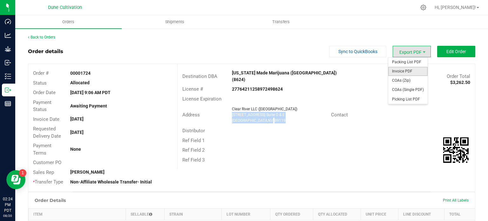
click at [405, 73] on span "Invoice PDF" at bounding box center [407, 71] width 39 height 9
click at [406, 89] on span "COAs (Single PDF)" at bounding box center [407, 89] width 39 height 9
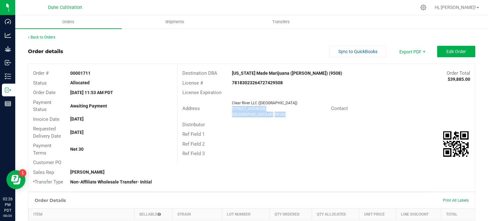
drag, startPoint x: 266, startPoint y: 115, endPoint x: 229, endPoint y: 109, distance: 37.9
click at [229, 109] on div "Clear River LLC ([GEOGRAPHIC_DATA]) [STREET_ADDRESS] [GEOGRAPHIC_DATA]" at bounding box center [280, 108] width 102 height 17
copy ngx-name-and-address "[STREET_ADDRESS] [GEOGRAPHIC_DATA]"
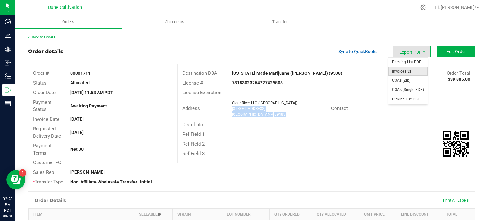
click at [403, 70] on span "Invoice PDF" at bounding box center [407, 71] width 39 height 9
click at [397, 89] on span "COAs (Single PDF)" at bounding box center [407, 89] width 39 height 9
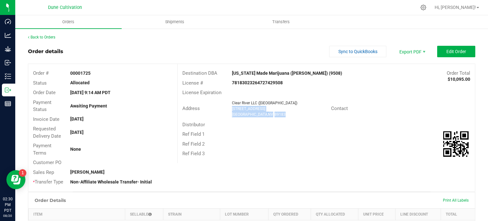
drag, startPoint x: 267, startPoint y: 116, endPoint x: 230, endPoint y: 109, distance: 37.5
click at [232, 109] on ngx-name-and-address "Clear River LLC (Henderson) 1675 E. Cactus Ave. Las Vegas , NV 89183" at bounding box center [279, 108] width 94 height 17
copy ngx-name-and-address "1675 E. Cactus Ave. Las Vegas , NV 89183"
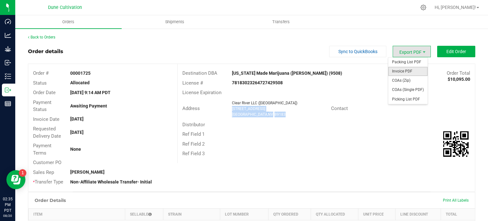
click at [410, 67] on span "Invoice PDF" at bounding box center [407, 71] width 39 height 9
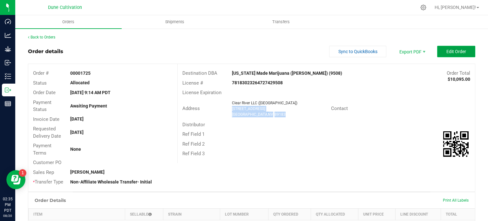
click at [438, 54] on button "Edit Order" at bounding box center [456, 51] width 38 height 11
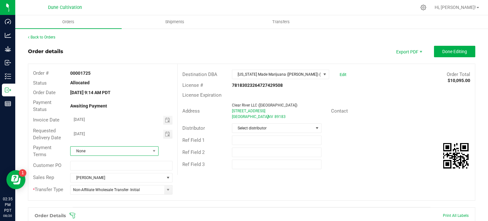
click at [132, 150] on span "None" at bounding box center [110, 150] width 80 height 9
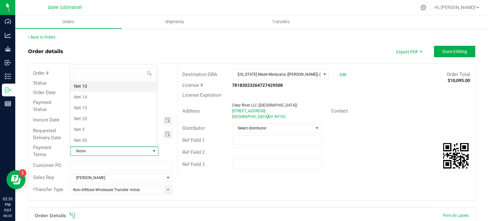
scroll to position [57, 0]
click at [114, 124] on li "Net 30" at bounding box center [113, 127] width 87 height 11
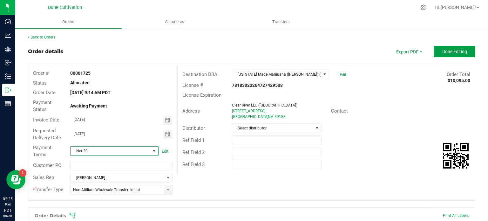
click at [461, 54] on button "Done Editing" at bounding box center [454, 51] width 41 height 11
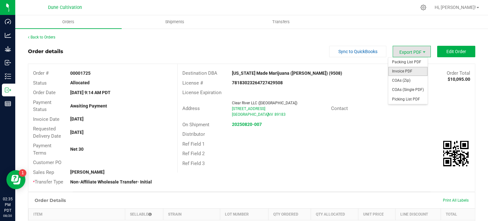
click at [406, 70] on span "Invoice PDF" at bounding box center [407, 71] width 39 height 9
click at [407, 88] on span "COAs (Single PDF)" at bounding box center [407, 89] width 39 height 9
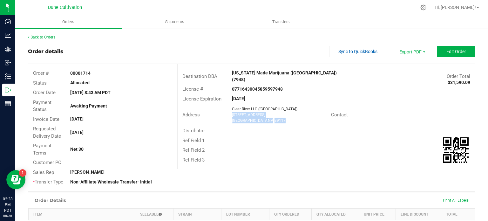
drag, startPoint x: 268, startPoint y: 113, endPoint x: 229, endPoint y: 106, distance: 40.0
click at [229, 106] on div "Clear River LLC ([GEOGRAPHIC_DATA]) [STREET_ADDRESS]" at bounding box center [280, 114] width 102 height 17
copy ngx-name-and-address "[STREET_ADDRESS]"
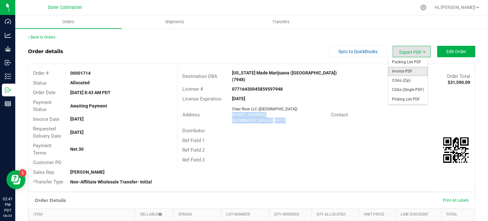
click at [407, 69] on span "Invoice PDF" at bounding box center [407, 71] width 39 height 9
click at [406, 90] on span "COAs (Single PDF)" at bounding box center [407, 89] width 39 height 9
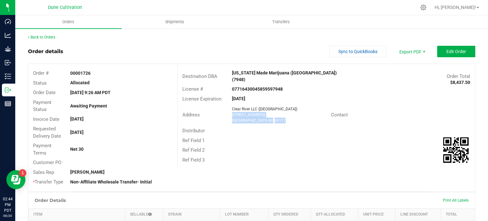
drag, startPoint x: 266, startPoint y: 113, endPoint x: 230, endPoint y: 108, distance: 35.9
click at [232, 108] on ngx-name-and-address "Clear River LLC ([GEOGRAPHIC_DATA]) [STREET_ADDRESS]" at bounding box center [279, 114] width 94 height 17
copy ngx-name-and-address "[STREET_ADDRESS]"
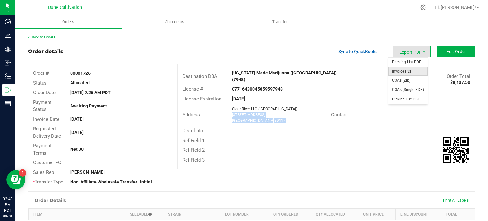
click at [405, 69] on span "Invoice PDF" at bounding box center [407, 71] width 39 height 9
click at [406, 91] on span "COAs (Single PDF)" at bounding box center [407, 89] width 39 height 9
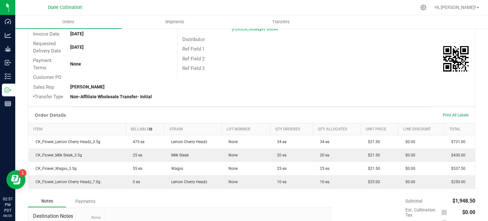
scroll to position [163, 0]
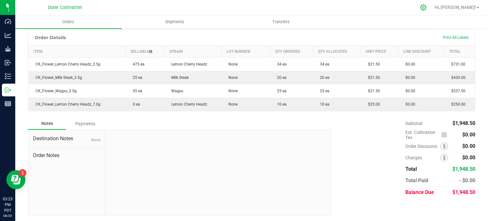
click at [428, 7] on div at bounding box center [423, 7] width 9 height 7
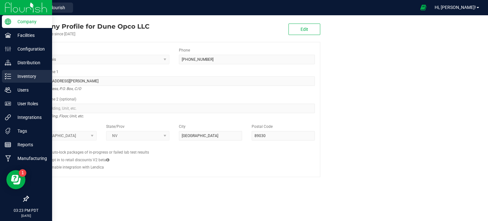
click at [20, 77] on p "Inventory" at bounding box center [30, 76] width 38 height 8
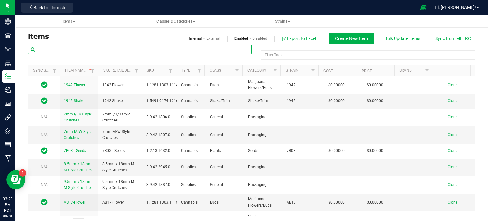
click at [168, 50] on input "text" at bounding box center [139, 49] width 223 height 10
type input "banana split"
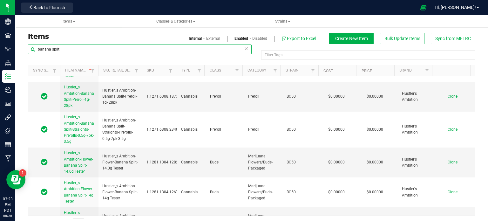
scroll to position [903, 0]
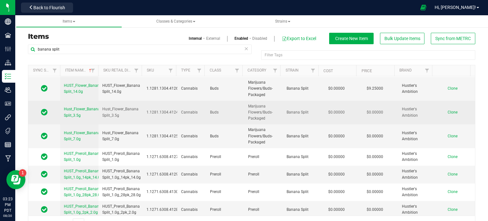
click at [436, 109] on td "Clone" at bounding box center [455, 113] width 38 height 24
click at [447, 110] on span "Clone" at bounding box center [452, 112] width 10 height 4
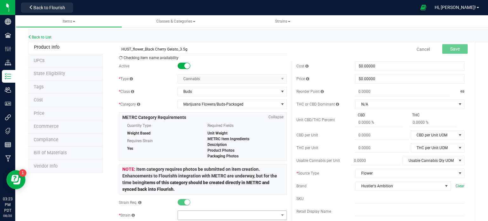
type input "HUST_flower_Black Cherry Gelato_3.5g"
click at [192, 214] on span at bounding box center [228, 214] width 101 height 9
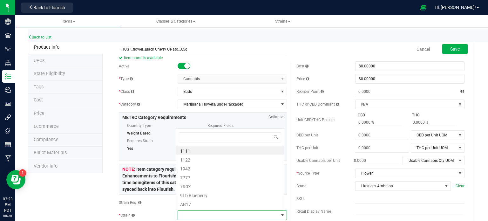
scroll to position [9, 106]
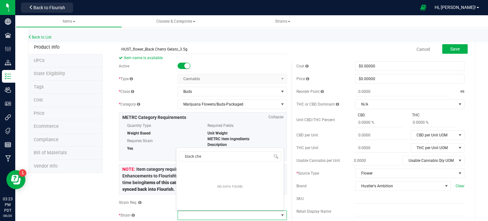
type input "black che"
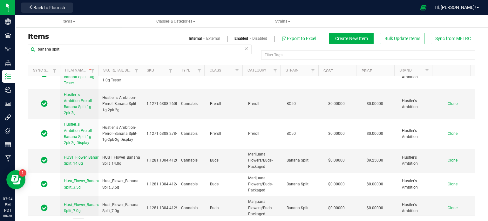
scroll to position [903, 0]
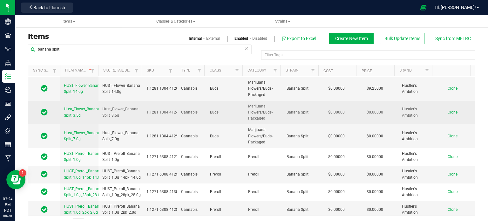
click at [448, 110] on span "Clone" at bounding box center [452, 112] width 10 height 4
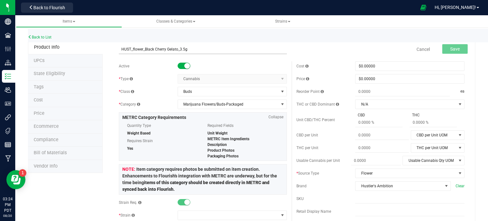
click at [133, 48] on input "HUST_flower_Black Cherry Gelato_3.5g" at bounding box center [203, 49] width 168 height 10
type input "HUST_Flower_Black Cherry Gelato_3.5g"
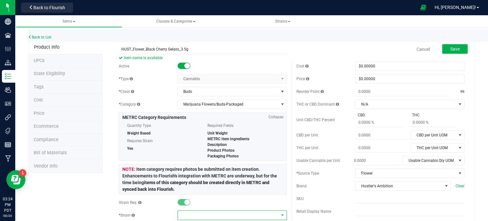
click at [187, 213] on span at bounding box center [228, 214] width 101 height 9
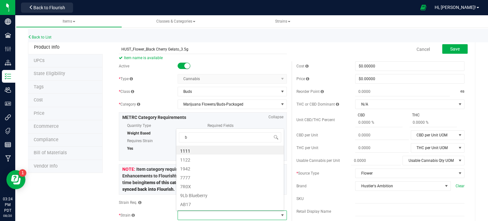
scroll to position [9, 106]
type input "black ch"
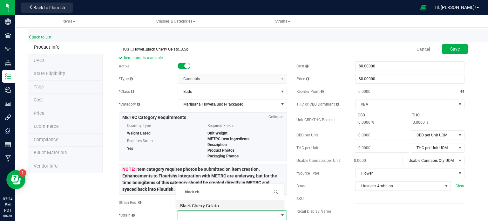
click at [199, 202] on li "Black Cherry Gelato" at bounding box center [229, 204] width 107 height 9
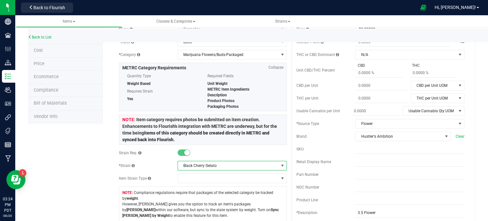
scroll to position [0, 0]
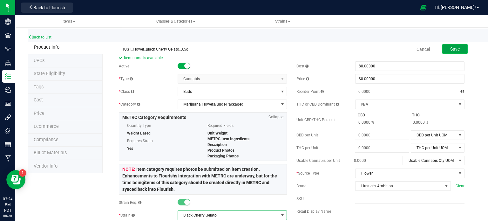
click at [458, 45] on button "Save" at bounding box center [454, 49] width 25 height 10
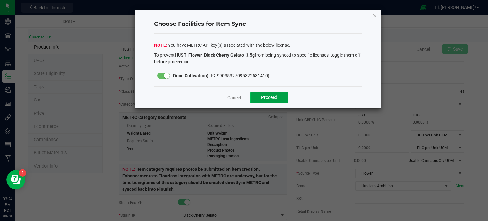
click at [274, 95] on span "Proceed" at bounding box center [269, 97] width 16 height 5
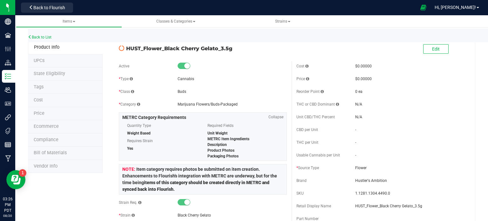
click at [57, 72] on span "State Eligibility" at bounding box center [49, 73] width 31 height 5
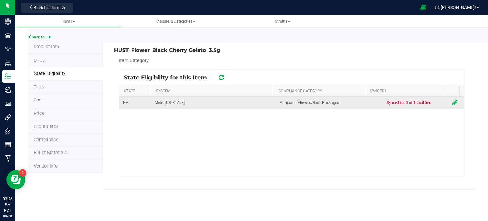
click at [452, 102] on icon at bounding box center [454, 102] width 5 height 6
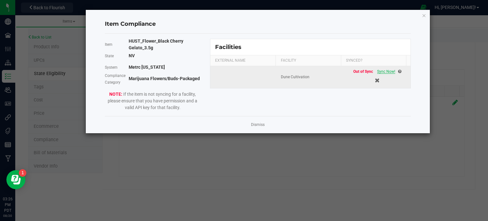
click at [379, 70] on span "Sync Now!" at bounding box center [386, 71] width 18 height 4
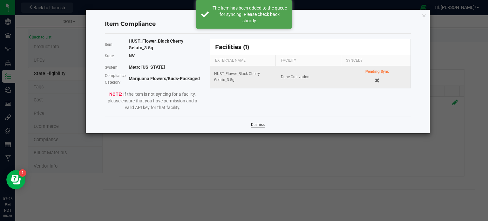
click at [260, 126] on link "Dismiss" at bounding box center [258, 124] width 14 height 5
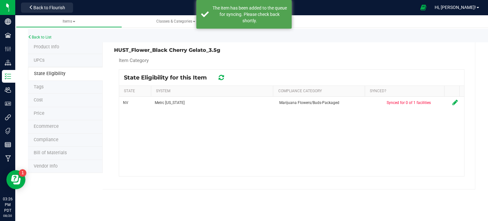
click at [223, 75] on icon at bounding box center [220, 77] width 5 height 6
click at [223, 75] on icon at bounding box center [221, 77] width 6 height 7
click at [223, 75] on icon at bounding box center [221, 77] width 8 height 8
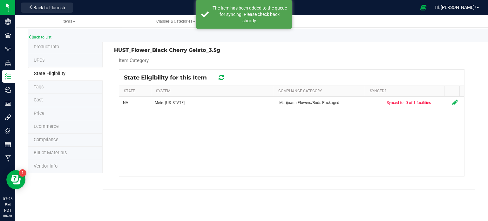
click at [223, 75] on icon at bounding box center [221, 77] width 8 height 8
click at [223, 75] on icon at bounding box center [221, 77] width 6 height 5
click at [223, 75] on icon at bounding box center [221, 77] width 8 height 8
click at [193, 51] on h3 "HUST_Flower_Black Cherry Gelato_3.5g" at bounding box center [200, 50] width 173 height 6
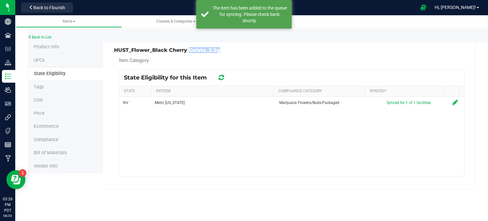
click at [193, 51] on h3 "HUST_Flower_Black Cherry Gelato_3.5g" at bounding box center [200, 50] width 173 height 6
copy div "HUST_Flower_Black Cherry Gelato_3.5g"
